Goal: Information Seeking & Learning: Learn about a topic

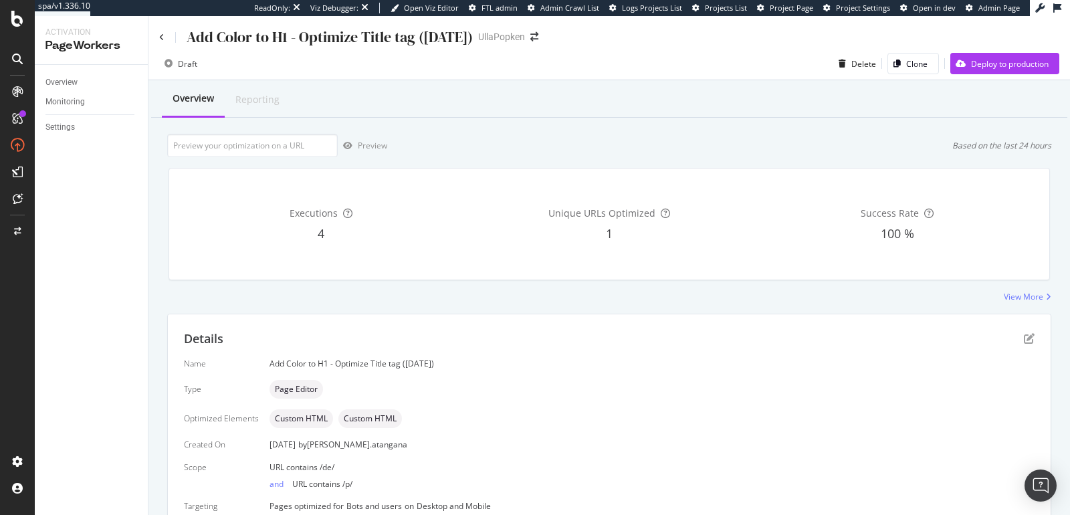
scroll to position [59, 0]
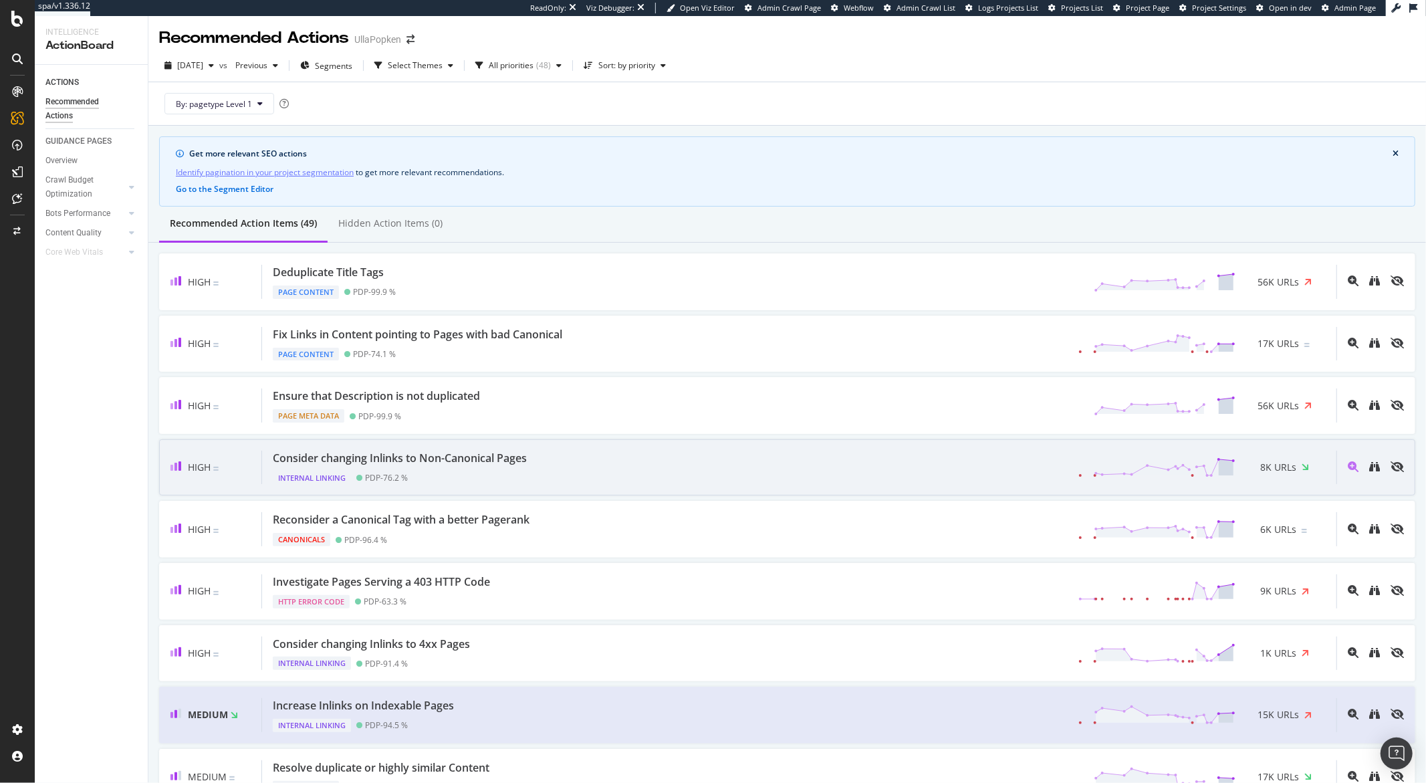
scroll to position [154, 0]
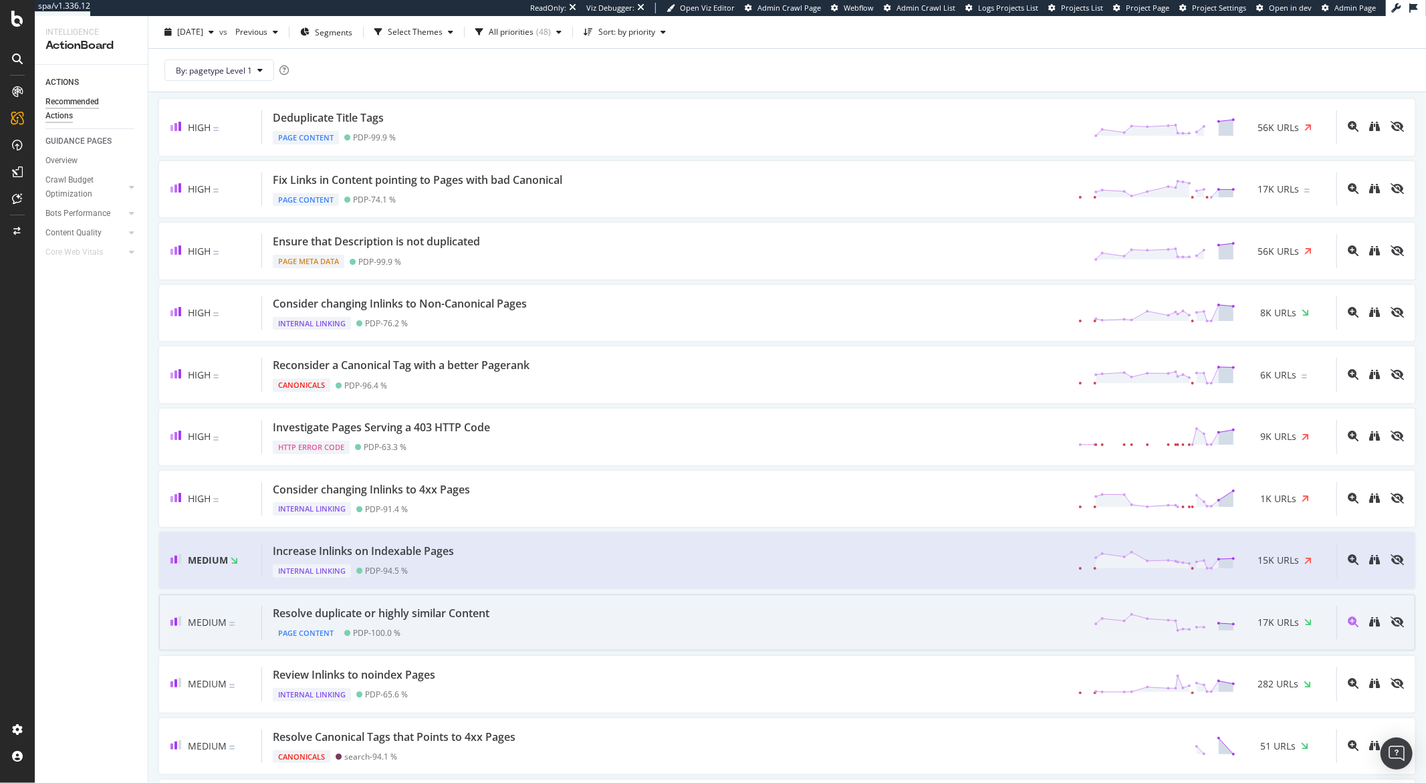
click at [585, 615] on div "Resolve duplicate or highly similar Content Page Content PDP - 100.0 % 17K URLs" at bounding box center [799, 623] width 1075 height 34
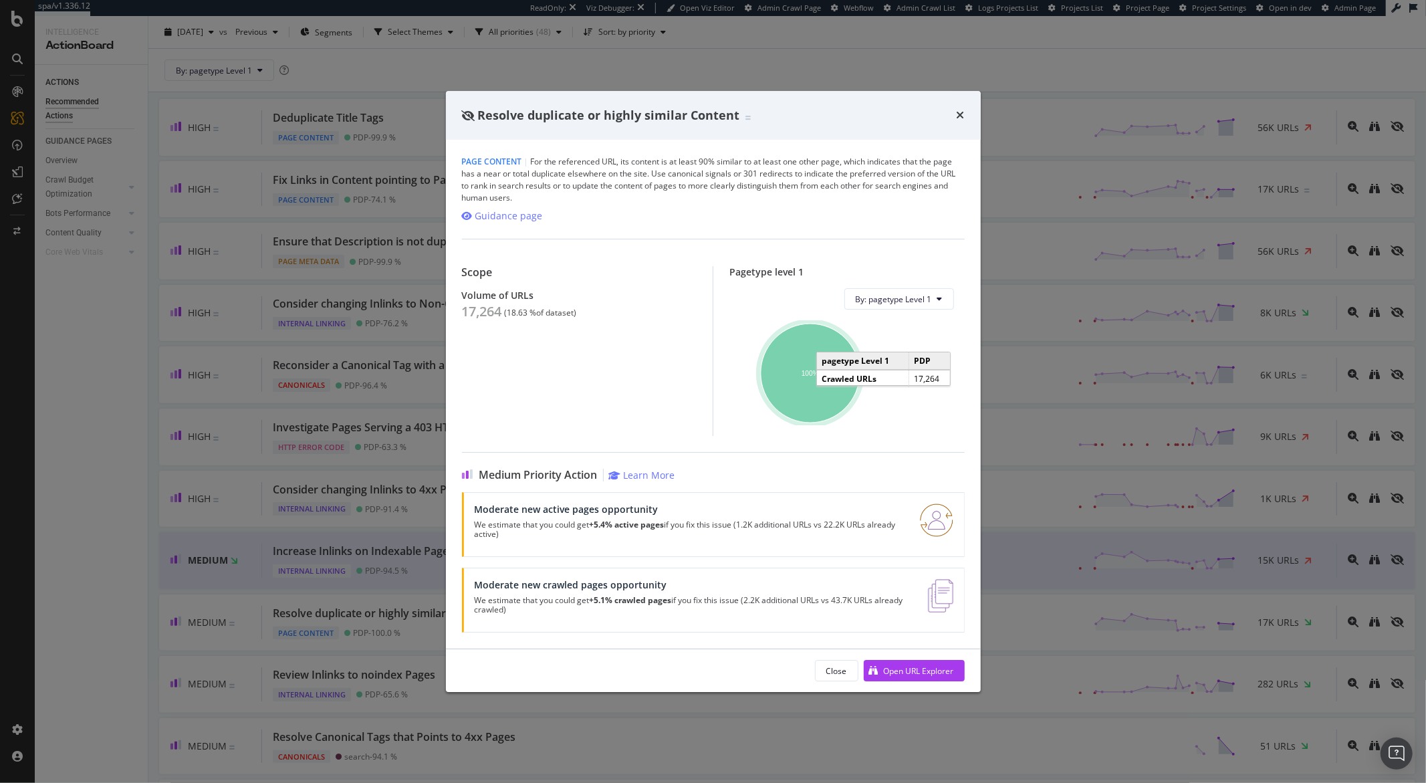
click at [795, 411] on ellipse "A chart." at bounding box center [810, 373] width 99 height 99
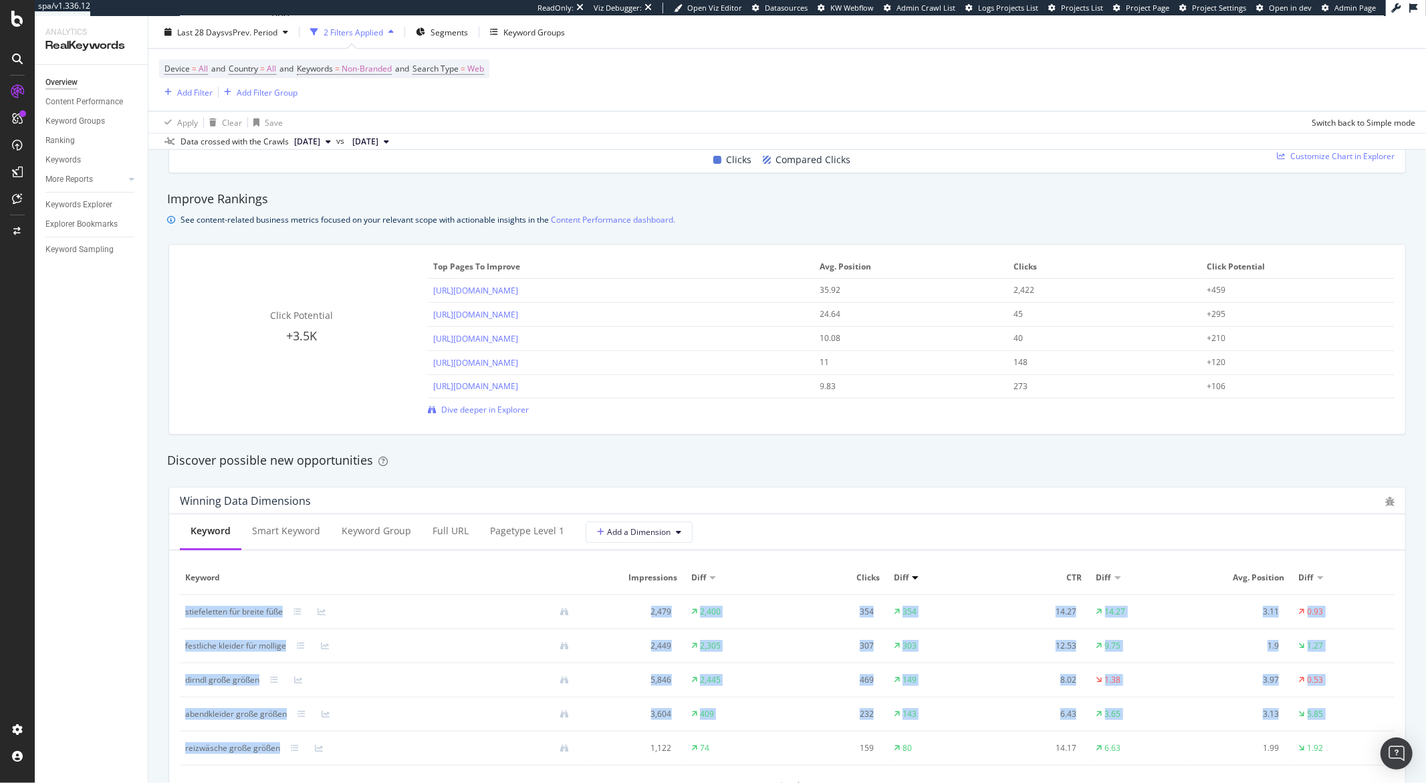
scroll to position [560, 0]
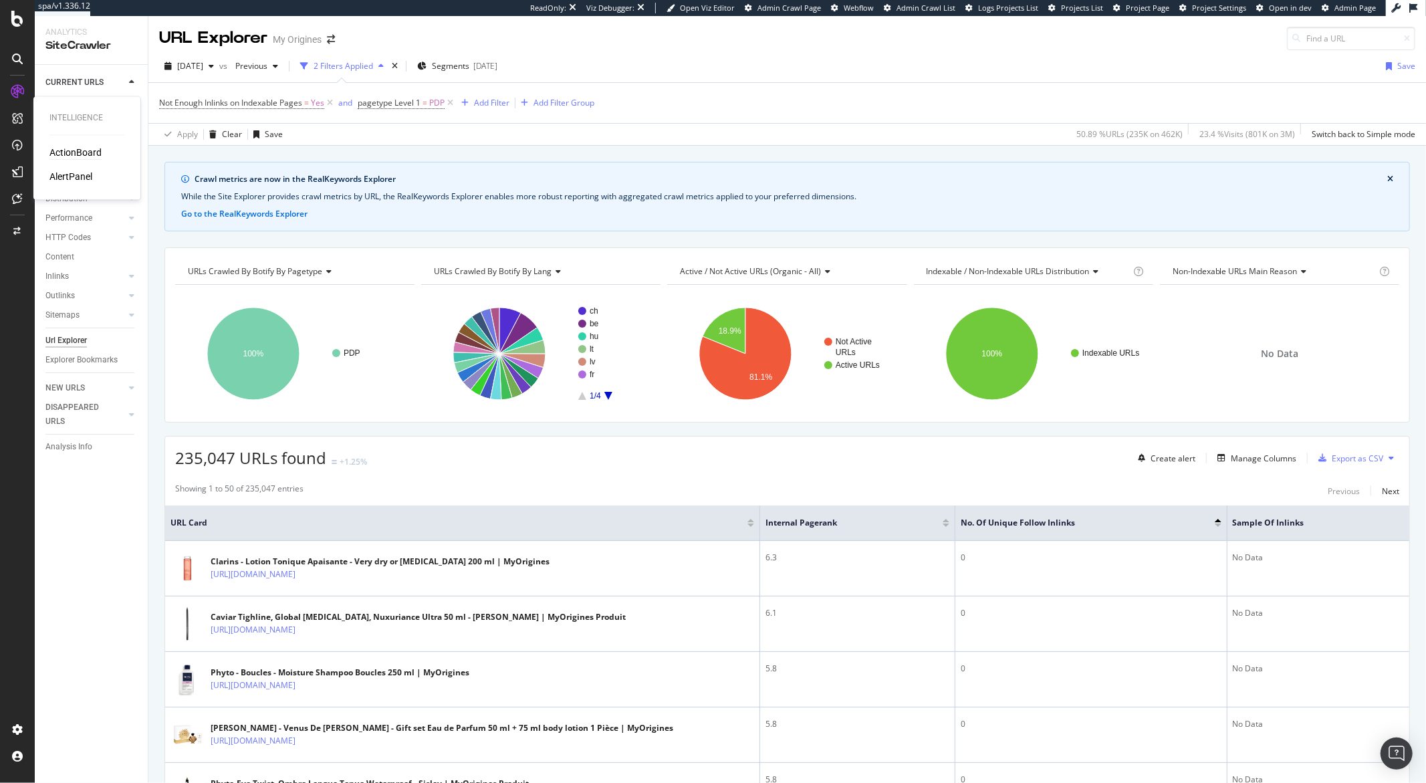
click at [76, 157] on div "ActionBoard" at bounding box center [75, 152] width 52 height 13
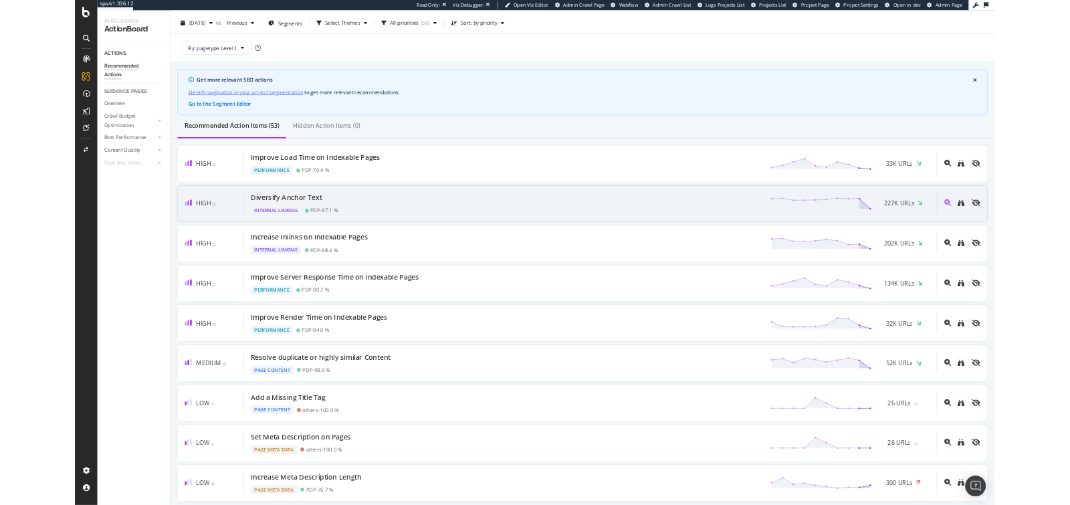
scroll to position [36, 0]
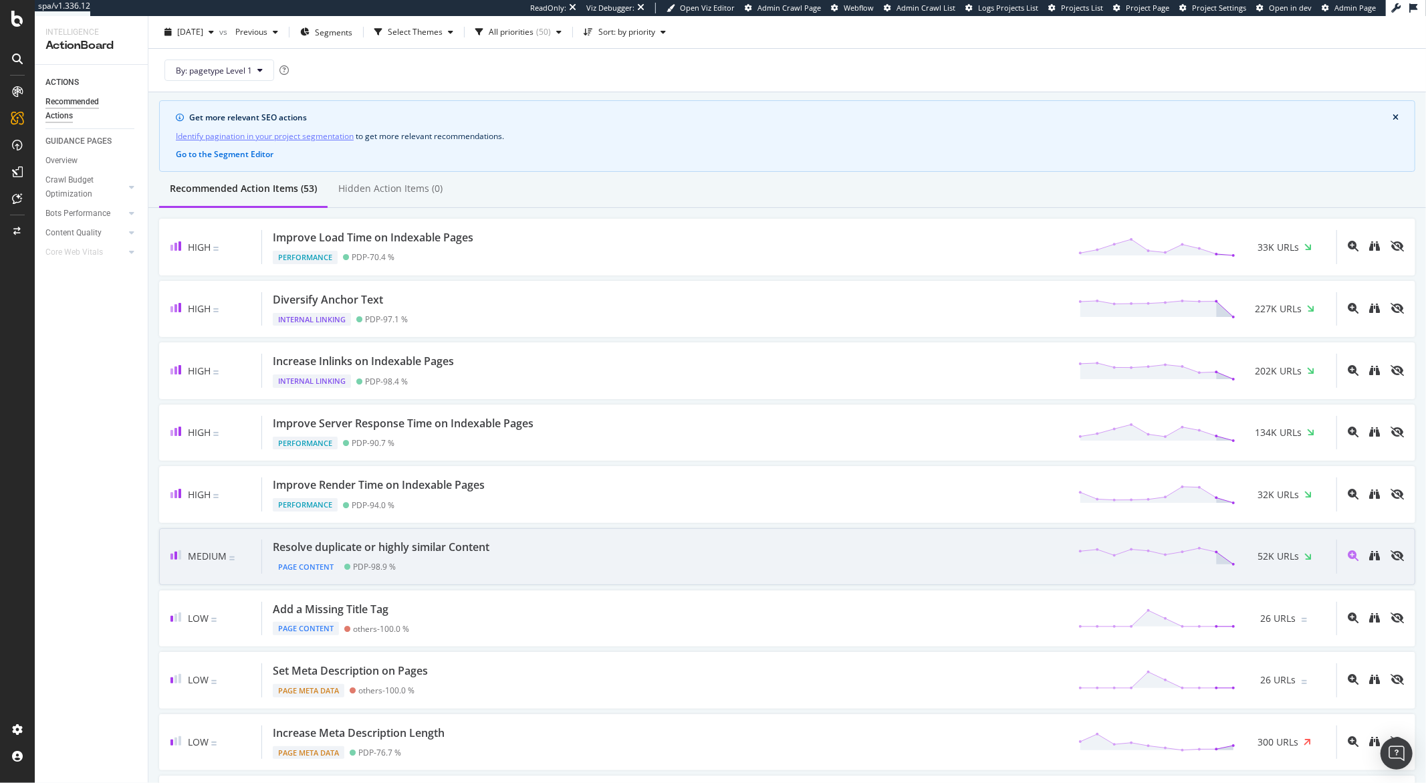
click at [569, 542] on div "Resolve duplicate or highly similar Content Page Content PDP - 98.9 % 52K URLs" at bounding box center [799, 557] width 1075 height 34
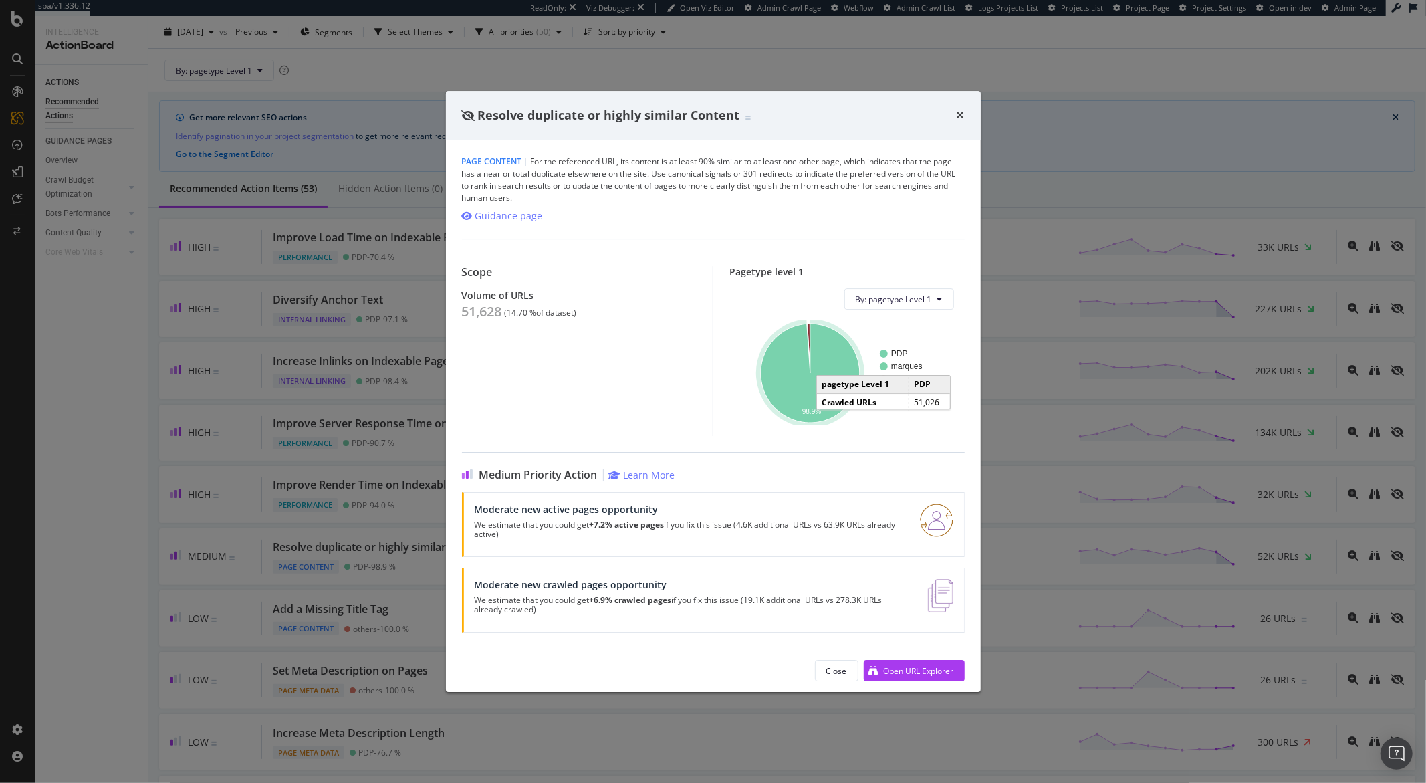
click at [800, 401] on icon "A chart." at bounding box center [810, 373] width 99 height 99
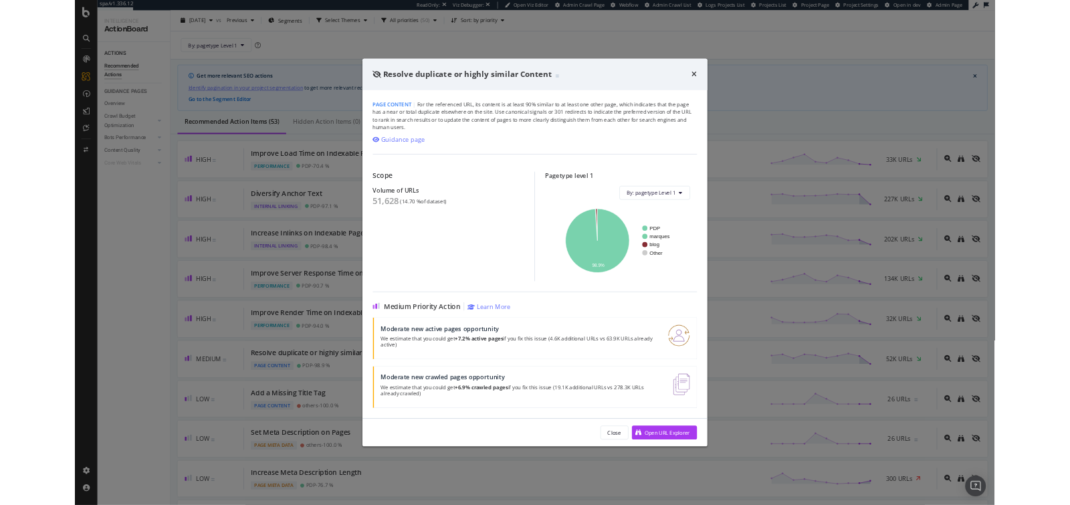
scroll to position [36, 0]
